Goal: Transaction & Acquisition: Obtain resource

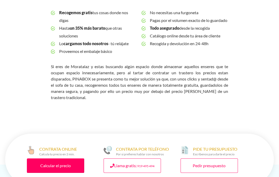
scroll to position [219, 0]
click at [48, 159] on link "Calcular el precio" at bounding box center [55, 166] width 57 height 14
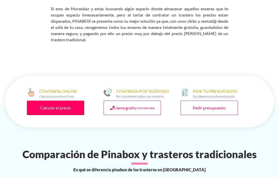
scroll to position [272, 0]
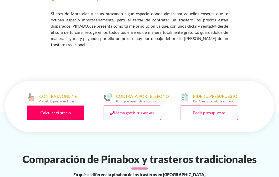
click at [42, 106] on link "Calcular el precio" at bounding box center [55, 113] width 57 height 14
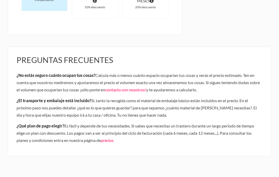
scroll to position [242, 0]
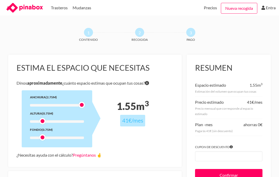
click at [47, 120] on div at bounding box center [57, 121] width 54 height 3
click at [45, 121] on div at bounding box center [47, 121] width 6 height 6
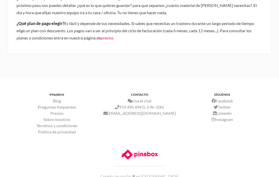
scroll to position [365, 0]
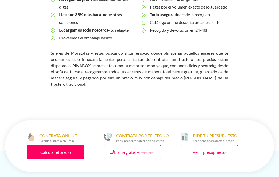
scroll to position [227, 0]
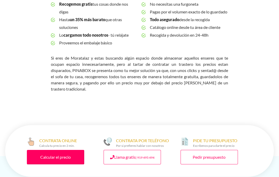
click at [70, 150] on link "Calcular el precio" at bounding box center [55, 157] width 57 height 14
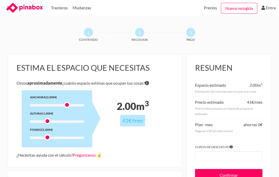
click at [65, 103] on div at bounding box center [67, 105] width 6 height 6
click at [50, 119] on div "Anchura (1.50m) Altura (1.00m) Fondo (1.00m)" at bounding box center [57, 118] width 71 height 57
click at [59, 100] on div "Anchura (1.50m) Altura (1.00m) Fondo (1.00m)" at bounding box center [57, 118] width 71 height 57
click at [60, 103] on div "Anchura (1.50m) Altura (1.00m) Fondo (1.00m)" at bounding box center [57, 118] width 71 height 57
click at [50, 134] on div "Anchura (1.75m) Altura (1.00m) Fondo (1.00m)" at bounding box center [57, 118] width 71 height 57
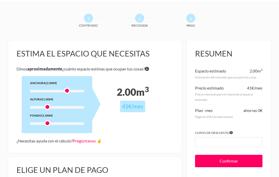
scroll to position [9, 0]
